Goal: Task Accomplishment & Management: Manage account settings

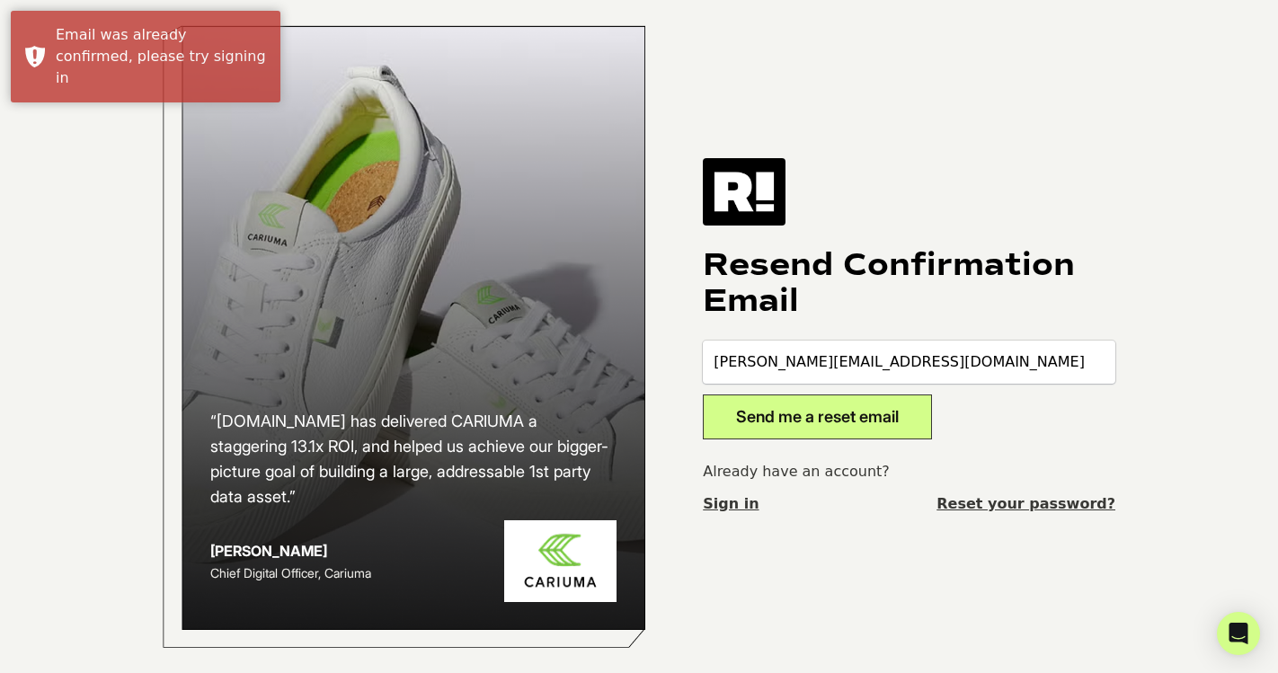
click at [724, 510] on link "Sign in" at bounding box center [731, 505] width 56 height 22
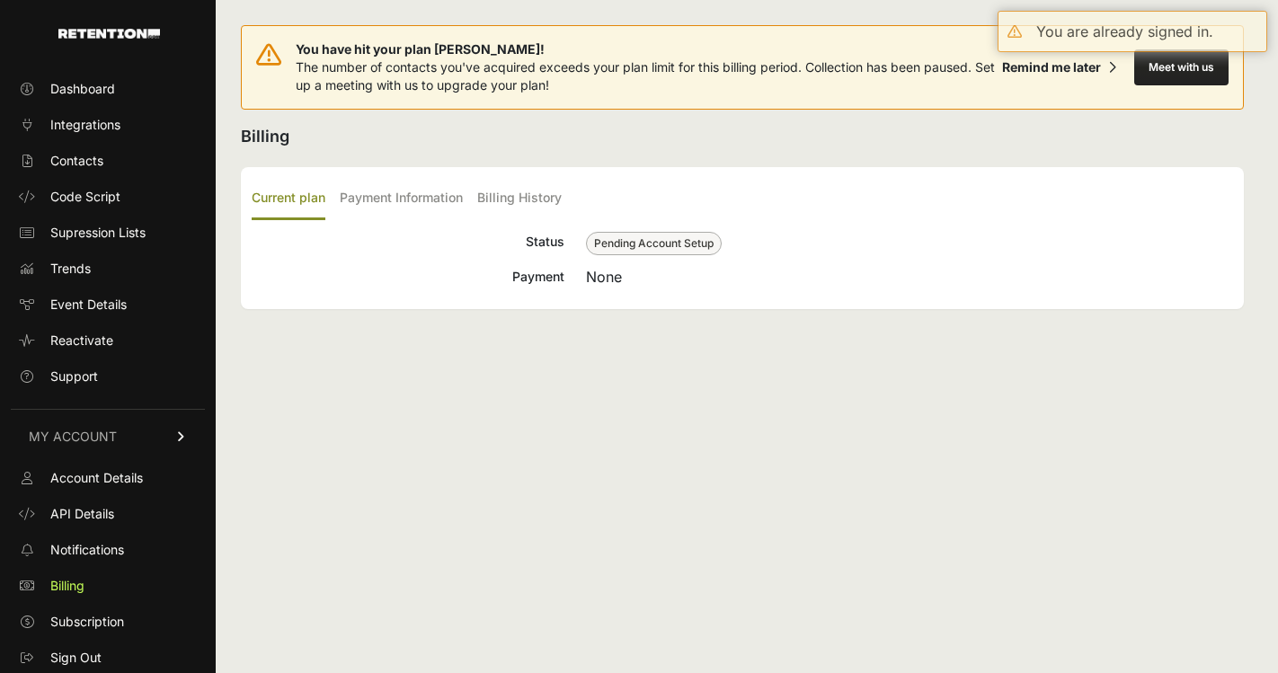
scroll to position [1, 0]
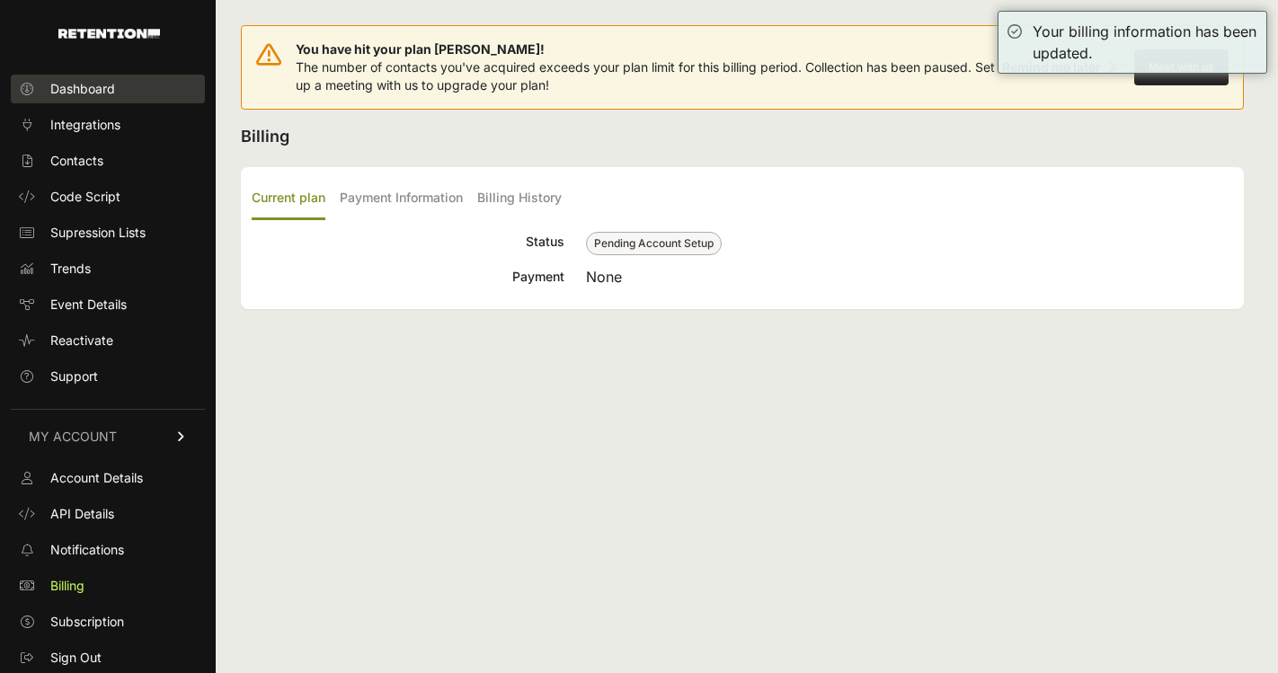
scroll to position [1, 0]
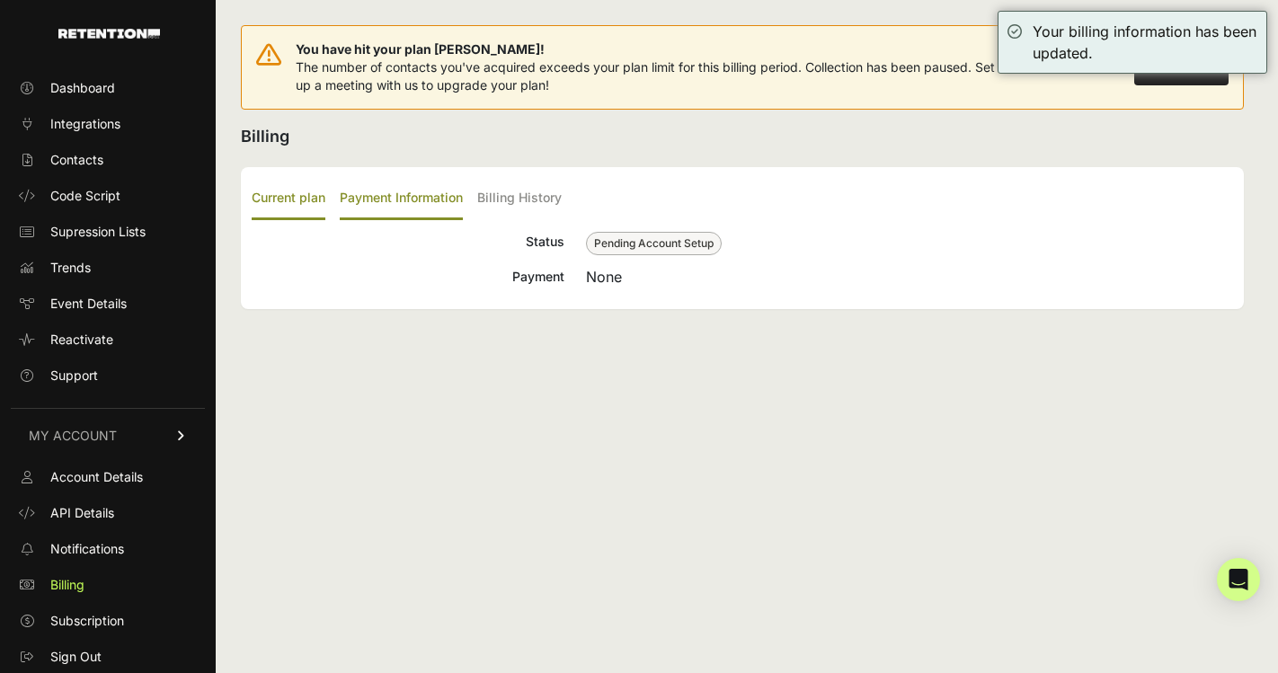
click at [400, 191] on label "Payment Information" at bounding box center [401, 199] width 123 height 42
click at [0, 0] on input "Payment Information" at bounding box center [0, 0] width 0 height 0
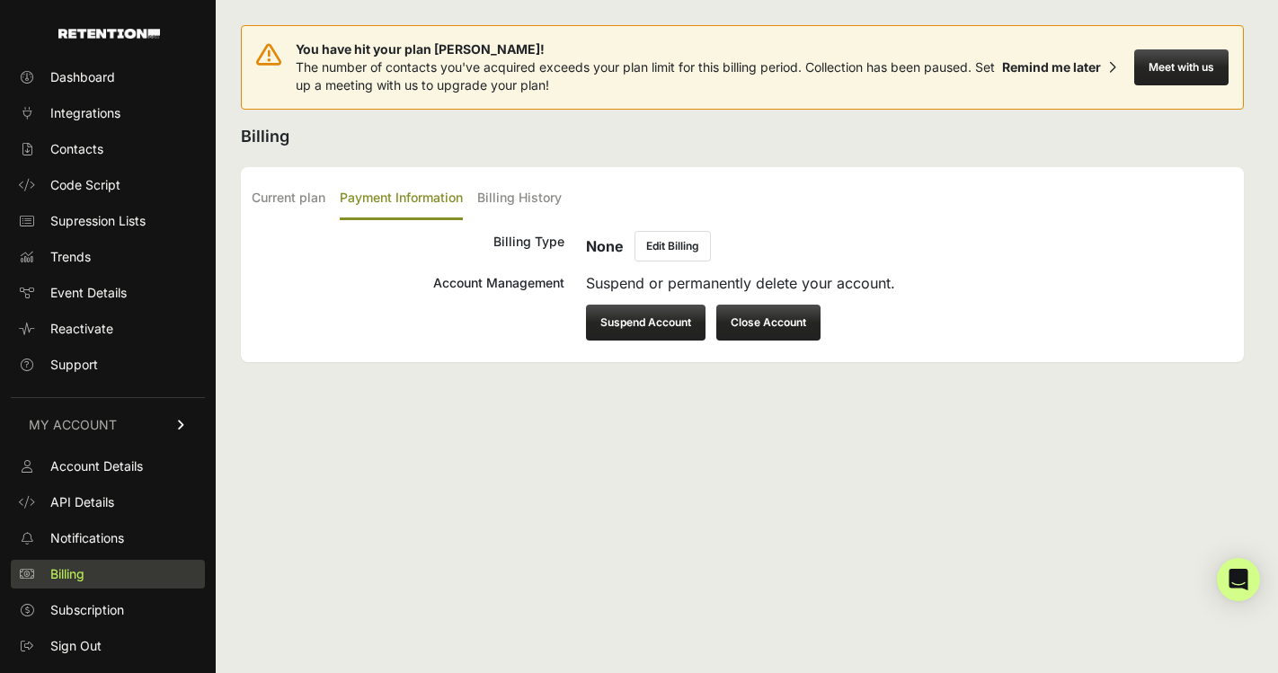
scroll to position [1, 0]
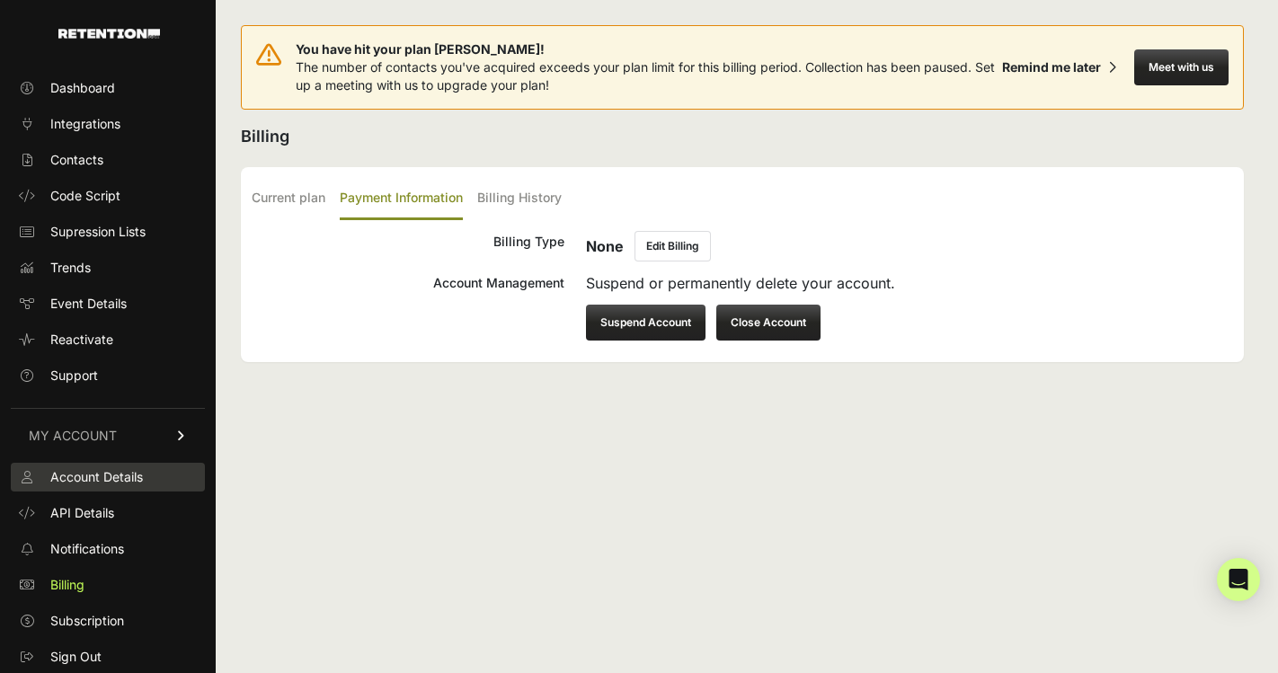
click at [98, 484] on span "Account Details" at bounding box center [96, 477] width 93 height 18
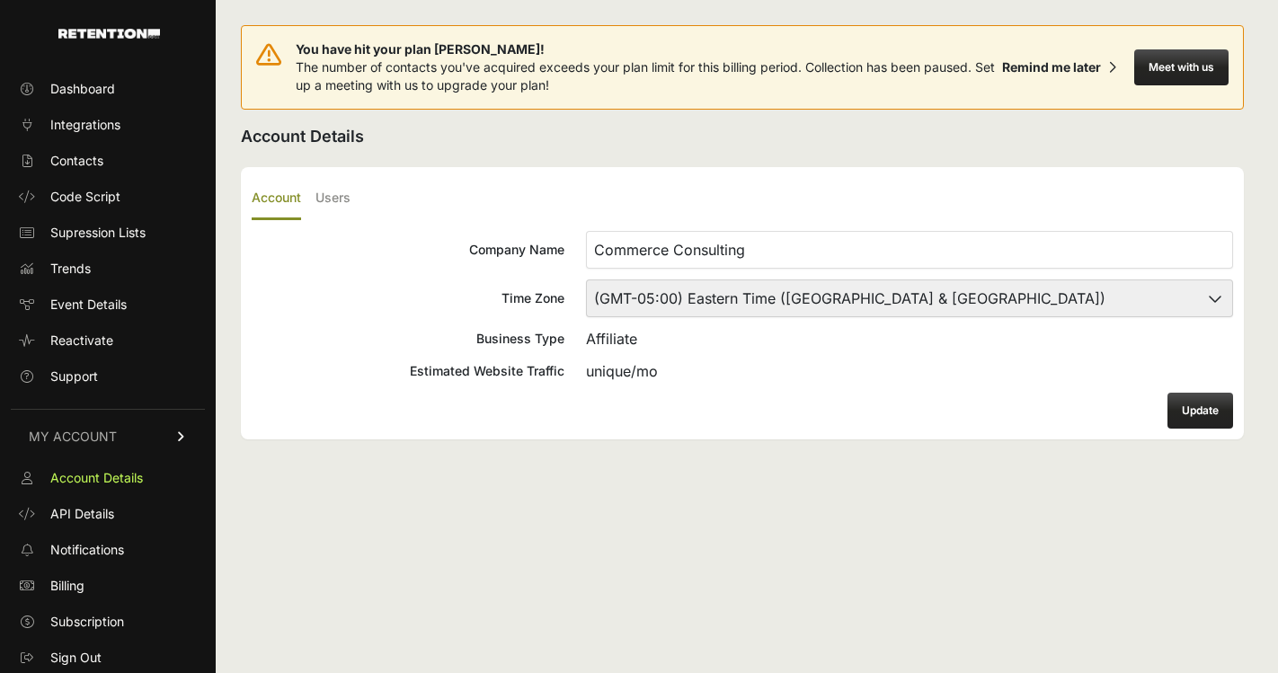
scroll to position [1, 0]
